Goal: Task Accomplishment & Management: Complete application form

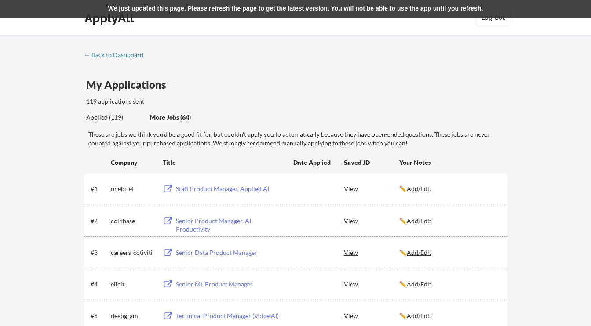
scroll to position [2110, 0]
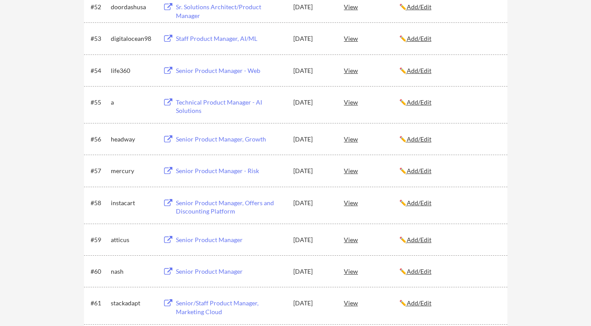
scroll to position [2005, 0]
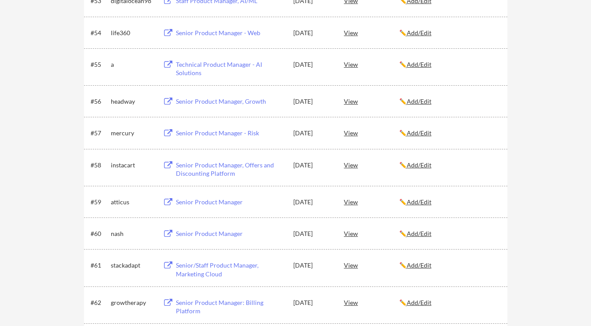
click at [196, 62] on div "Technical Product Manager - AI Solutions" at bounding box center [230, 68] width 109 height 17
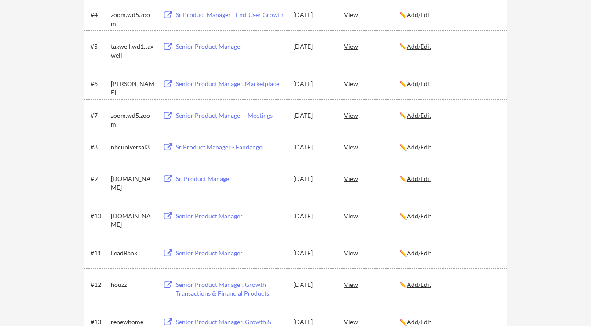
scroll to position [0, 0]
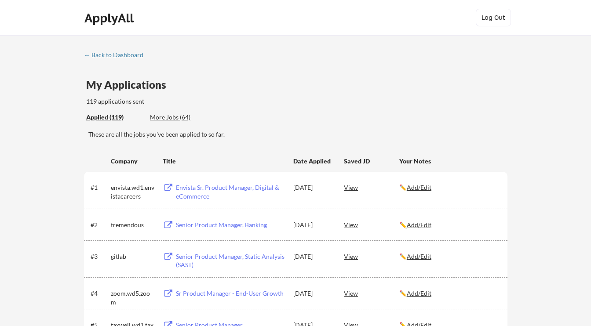
click at [158, 117] on div "More Jobs (64)" at bounding box center [182, 117] width 65 height 9
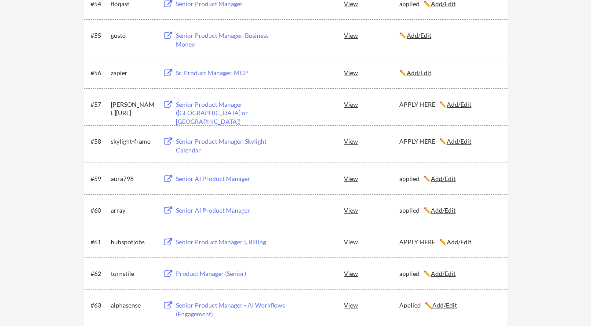
scroll to position [1994, 0]
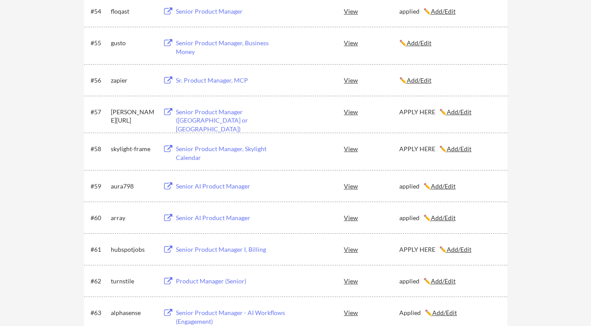
click at [200, 151] on div "Senior Product Manager, Skylight Calendar" at bounding box center [230, 153] width 109 height 17
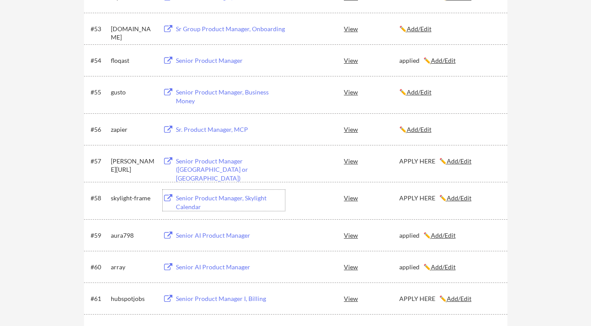
scroll to position [1945, 0]
click at [453, 162] on u "Add/Edit" at bounding box center [459, 161] width 25 height 7
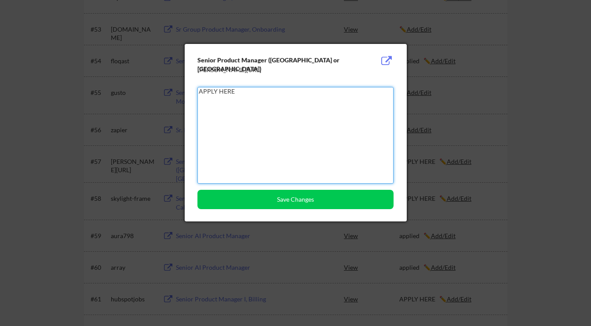
click at [319, 144] on textarea "APPLY HERE" at bounding box center [295, 135] width 196 height 97
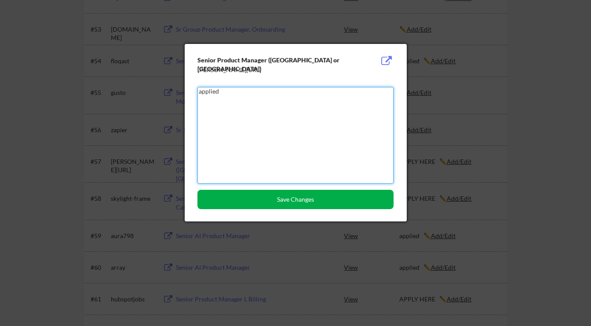
click at [285, 201] on button "Save Changes" at bounding box center [295, 199] width 196 height 19
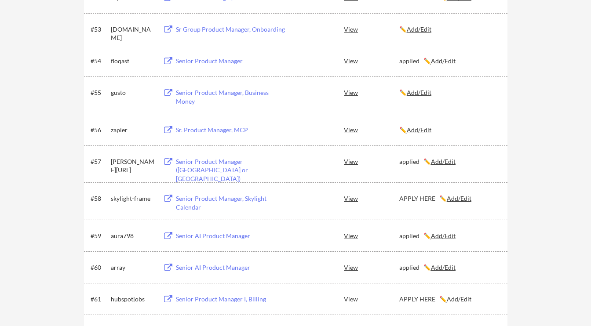
click at [454, 199] on u "Add/Edit" at bounding box center [459, 198] width 25 height 7
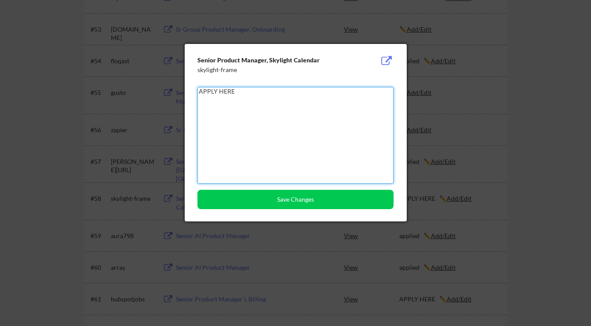
click at [304, 124] on textarea "APPLY HERE" at bounding box center [295, 135] width 196 height 97
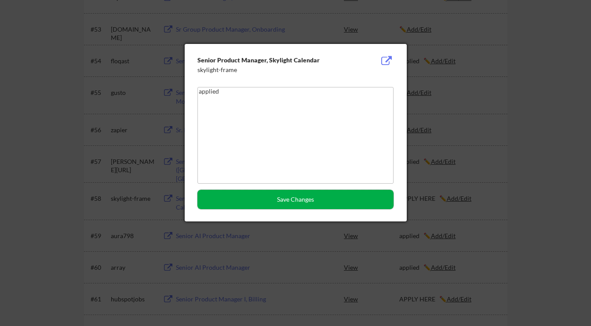
click at [312, 200] on button "Save Changes" at bounding box center [295, 199] width 196 height 19
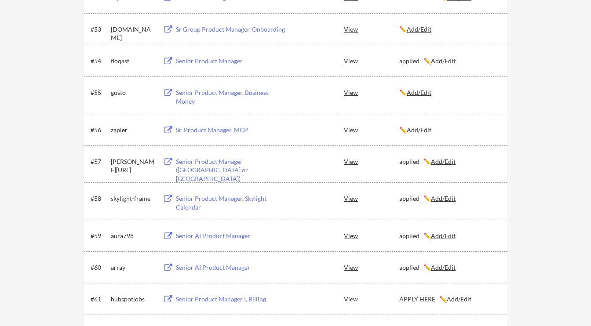
click at [205, 197] on div "Senior Product Manager, Skylight Calendar" at bounding box center [230, 202] width 109 height 17
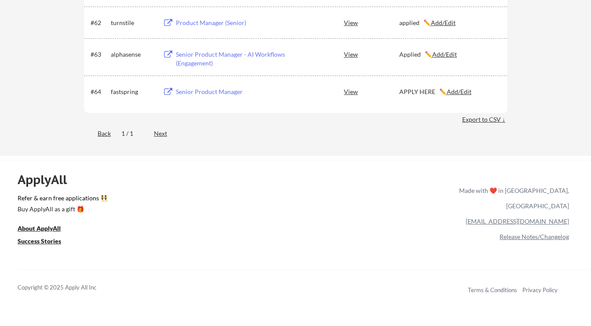
scroll to position [2253, 0]
click at [455, 91] on u "Add/Edit" at bounding box center [459, 90] width 25 height 7
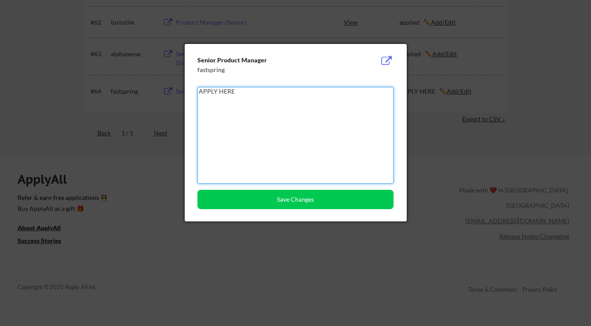
click at [302, 109] on textarea "APPLY HERE" at bounding box center [295, 135] width 196 height 97
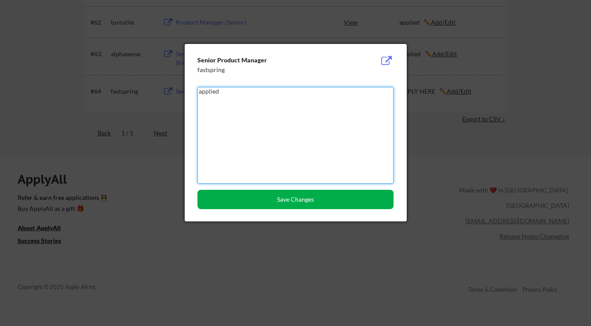
click at [309, 200] on button "Save Changes" at bounding box center [295, 199] width 196 height 19
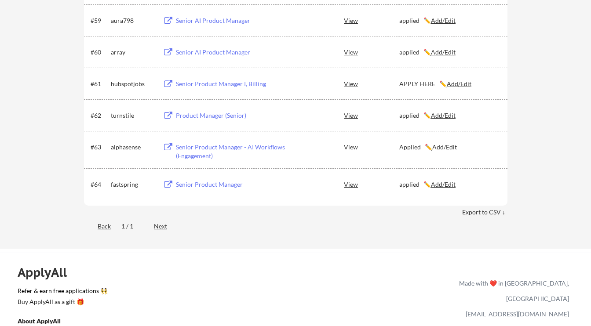
scroll to position [2122, 0]
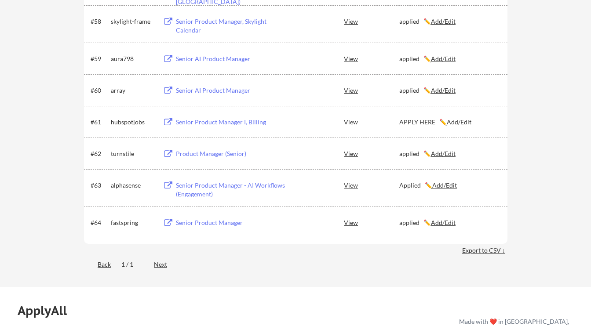
click at [452, 122] on u "Add/Edit" at bounding box center [459, 121] width 25 height 7
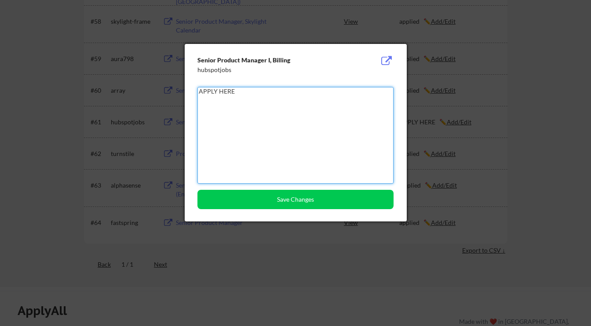
click at [208, 94] on textarea "APPLY HERE" at bounding box center [295, 135] width 196 height 97
click at [208, 93] on textarea "APPLY HERE" at bounding box center [295, 135] width 196 height 97
click at [211, 91] on textarea "APPappliedLY HERE" at bounding box center [295, 135] width 196 height 97
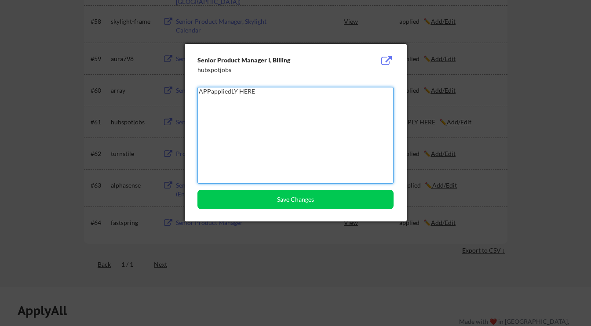
click at [211, 91] on textarea "APPappliedLY HERE" at bounding box center [295, 135] width 196 height 97
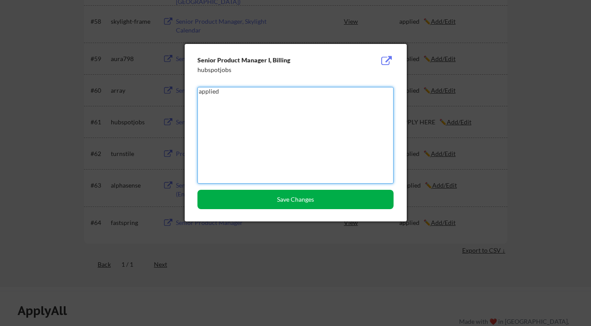
type textarea "applied"
click at [258, 207] on button "Save Changes" at bounding box center [295, 199] width 196 height 19
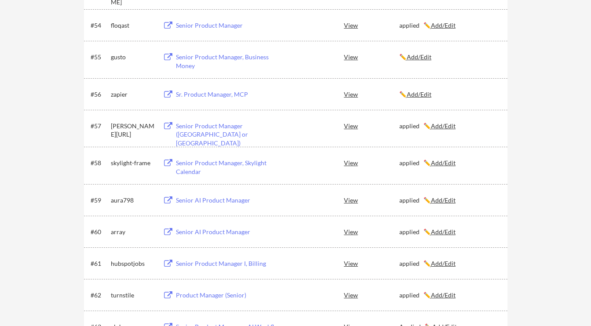
scroll to position [2115, 0]
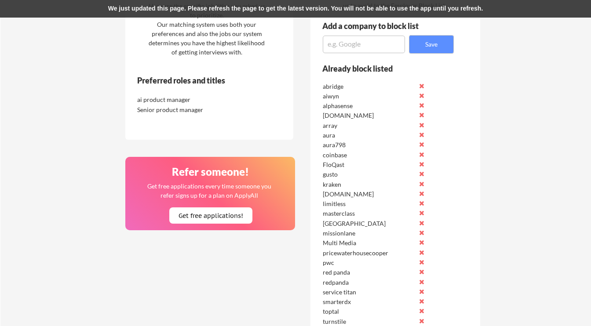
click at [368, 48] on textarea at bounding box center [364, 45] width 82 height 18
paste textarea "[PERSON_NAME][URL]"
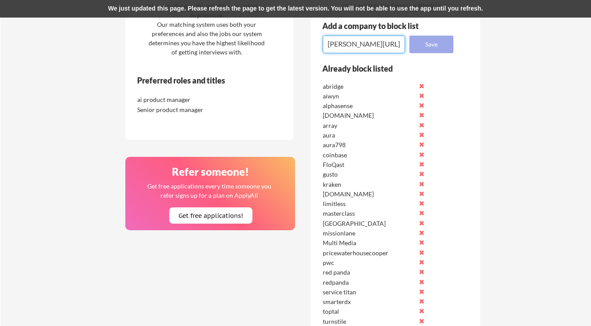
type textarea "[PERSON_NAME][URL]"
click at [418, 43] on button "Save" at bounding box center [431, 45] width 44 height 18
click at [429, 41] on button "Save" at bounding box center [431, 45] width 44 height 18
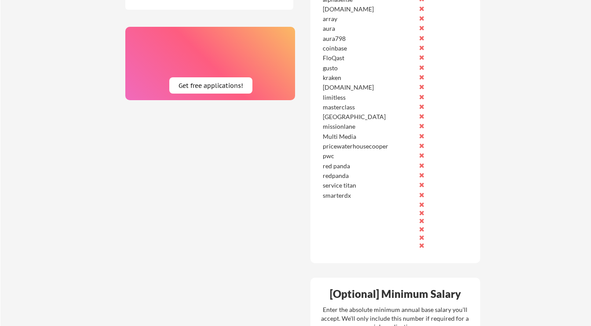
scroll to position [441, 0]
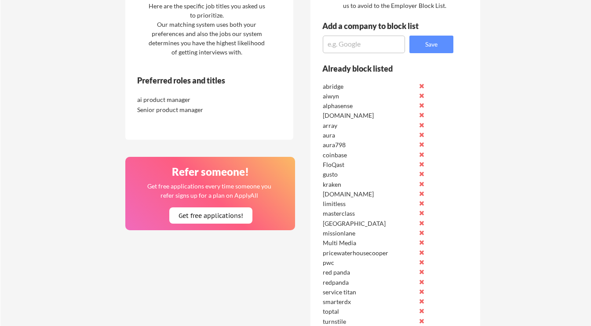
click at [353, 44] on textarea at bounding box center [364, 45] width 82 height 18
paste textarea "[PERSON_NAME][URL]"
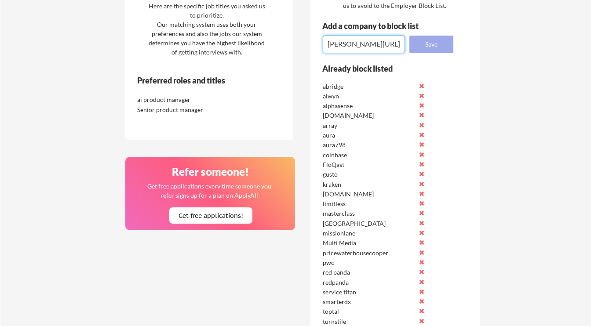
type textarea "[PERSON_NAME][URL]"
click at [425, 46] on button "Save" at bounding box center [431, 45] width 44 height 18
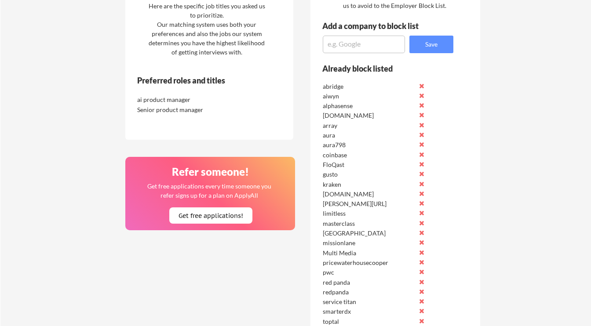
click at [363, 42] on textarea at bounding box center [364, 45] width 82 height 18
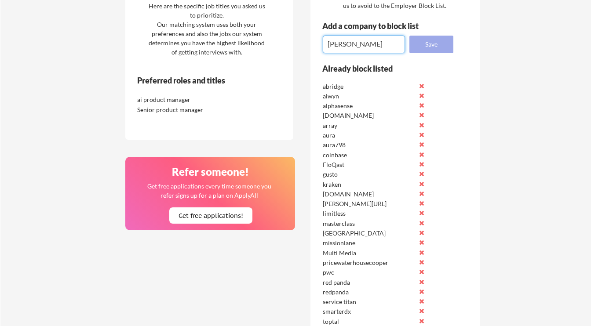
type textarea "lakera"
click at [433, 45] on button "Save" at bounding box center [431, 45] width 44 height 18
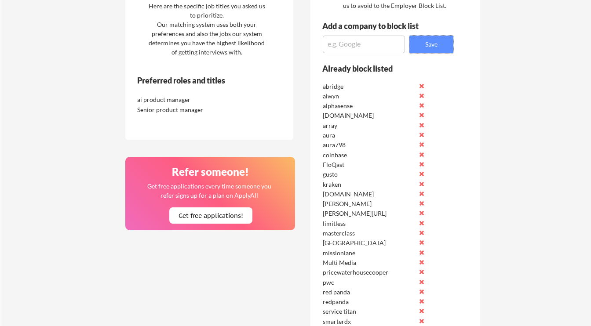
click at [346, 44] on textarea at bounding box center [364, 45] width 82 height 18
type textarea "skylight"
click at [436, 43] on button "Save" at bounding box center [431, 45] width 44 height 18
click at [356, 47] on textarea at bounding box center [364, 45] width 82 height 18
type textarea "fastspring"
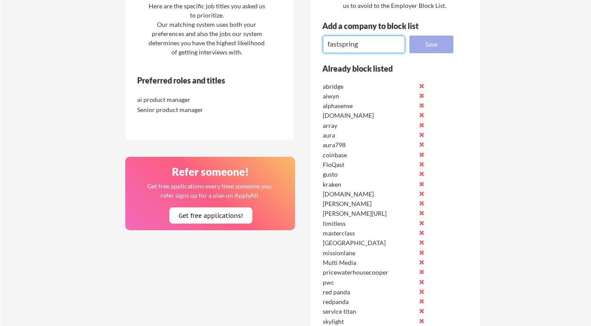
click at [423, 53] on button "Save" at bounding box center [431, 45] width 44 height 18
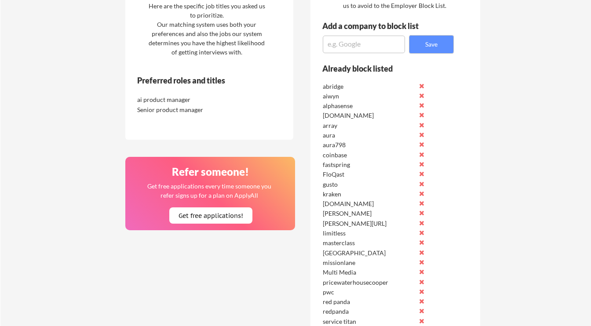
click at [346, 44] on textarea at bounding box center [364, 45] width 82 height 18
type textarea "hubspot"
click at [434, 44] on button "Save" at bounding box center [431, 45] width 44 height 18
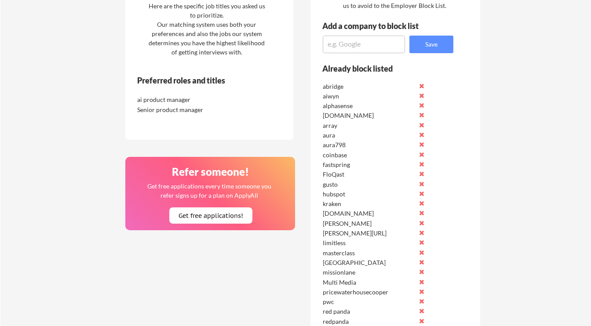
click at [359, 46] on textarea at bounding box center [364, 45] width 82 height 18
type textarea "zapier"
click at [429, 42] on button "Save" at bounding box center [431, 45] width 44 height 18
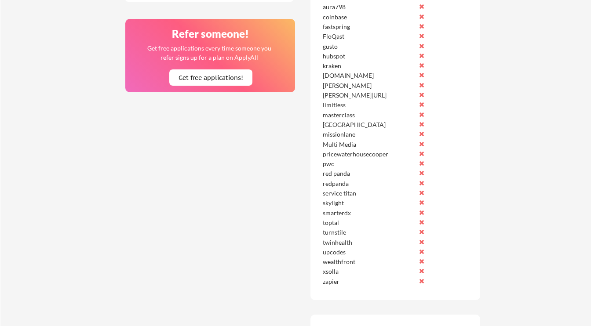
scroll to position [459, 0]
